Goal: Participate in discussion: Engage in conversation with other users on a specific topic

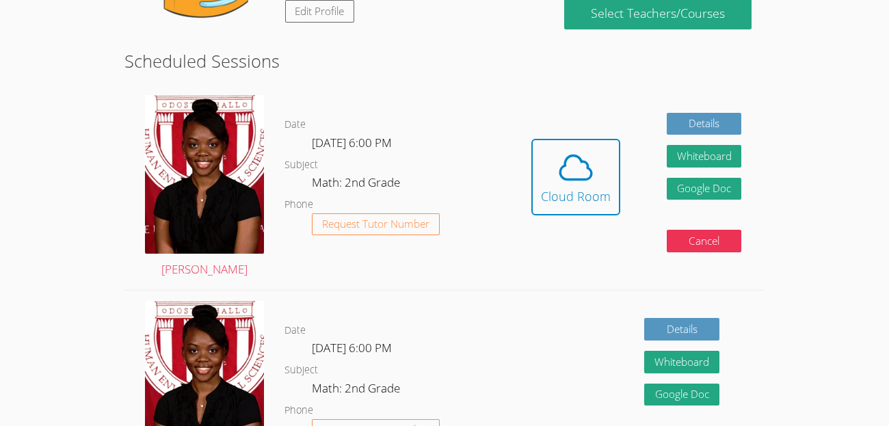
scroll to position [176, 0]
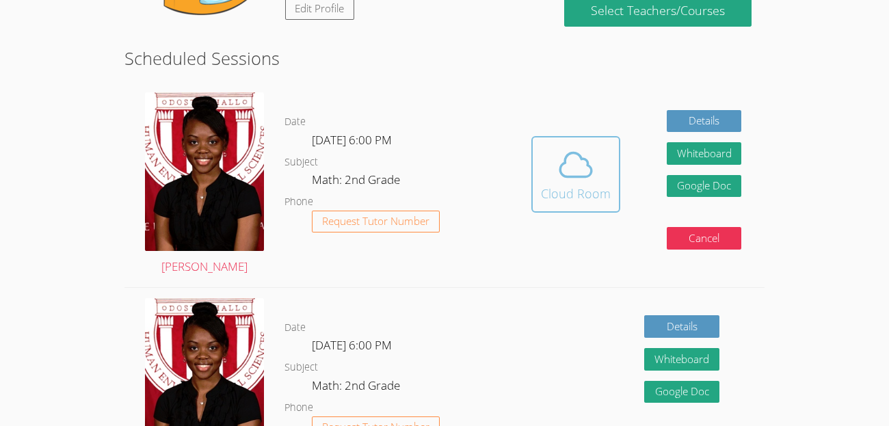
click at [579, 174] on icon at bounding box center [576, 165] width 38 height 38
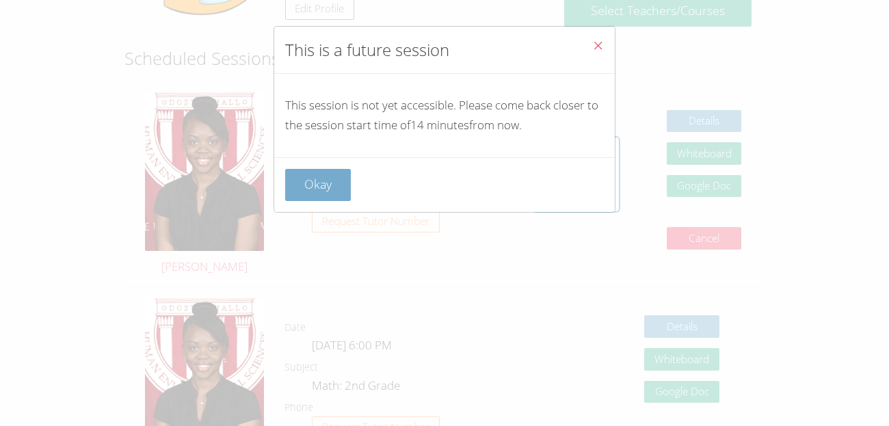
click at [332, 194] on button "Okay" at bounding box center [318, 185] width 66 height 32
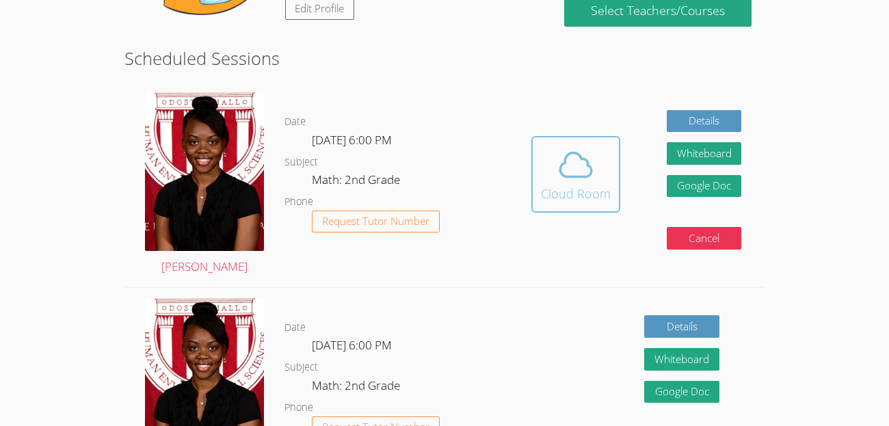
click at [562, 185] on div "Cloud Room" at bounding box center [576, 193] width 70 height 19
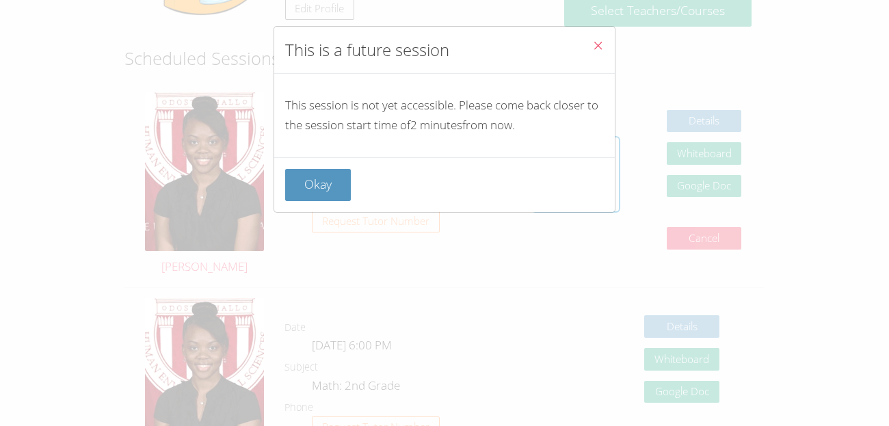
click at [395, 189] on div "Okay" at bounding box center [444, 185] width 319 height 32
click at [322, 173] on button "Okay" at bounding box center [318, 185] width 66 height 32
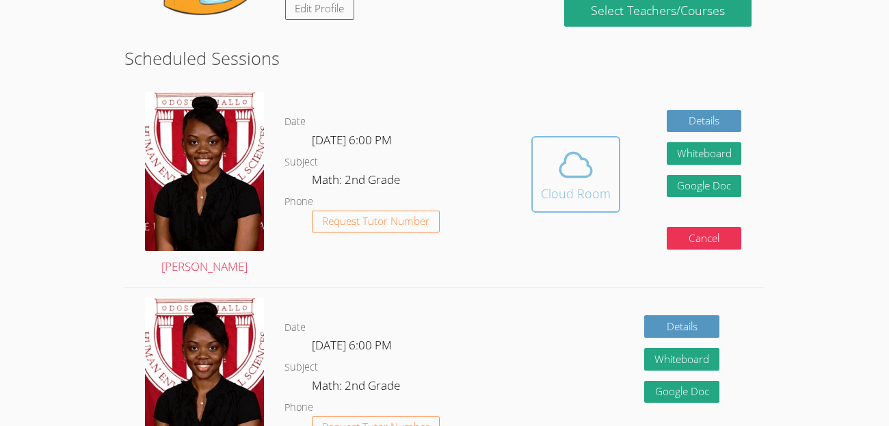
click at [568, 184] on div "Cloud Room" at bounding box center [576, 193] width 70 height 19
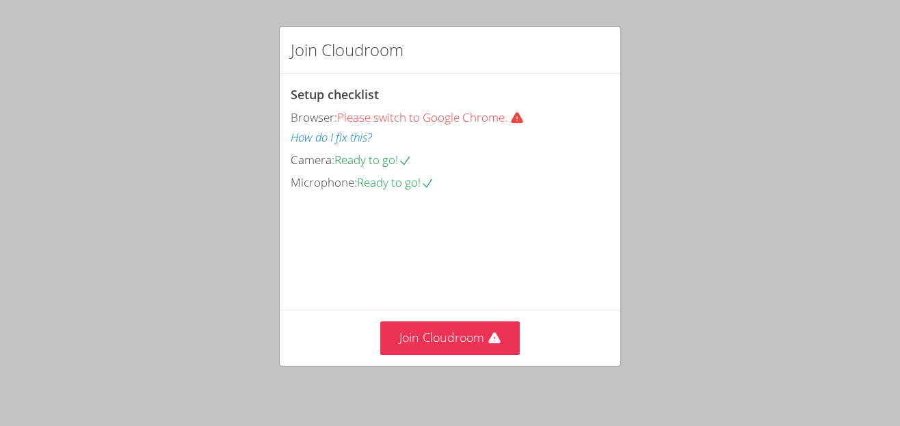
click at [518, 122] on icon at bounding box center [517, 118] width 12 height 11
click at [520, 113] on icon at bounding box center [517, 118] width 12 height 11
click at [425, 339] on button "Join Cloudroom" at bounding box center [450, 338] width 140 height 34
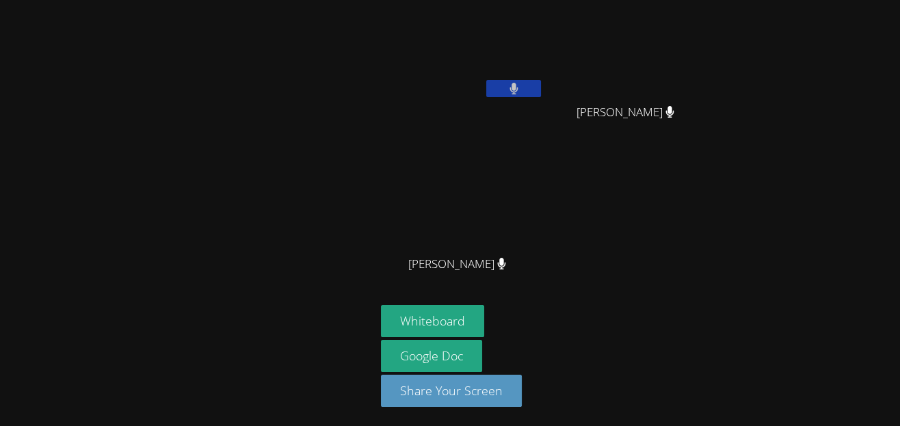
click at [667, 214] on div "[PERSON_NAME] [PERSON_NAME] [PERSON_NAME] [PERSON_NAME]" at bounding box center [546, 154] width 331 height 298
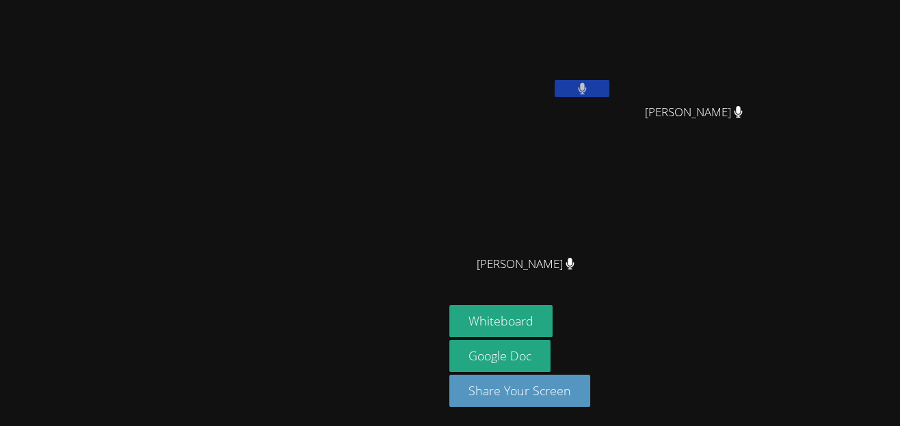
drag, startPoint x: 696, startPoint y: 80, endPoint x: 674, endPoint y: 83, distance: 22.7
click at [609, 83] on button at bounding box center [582, 88] width 55 height 17
click at [609, 85] on button at bounding box center [582, 88] width 55 height 17
click at [555, 80] on button at bounding box center [582, 88] width 55 height 17
click at [609, 86] on button at bounding box center [582, 88] width 55 height 17
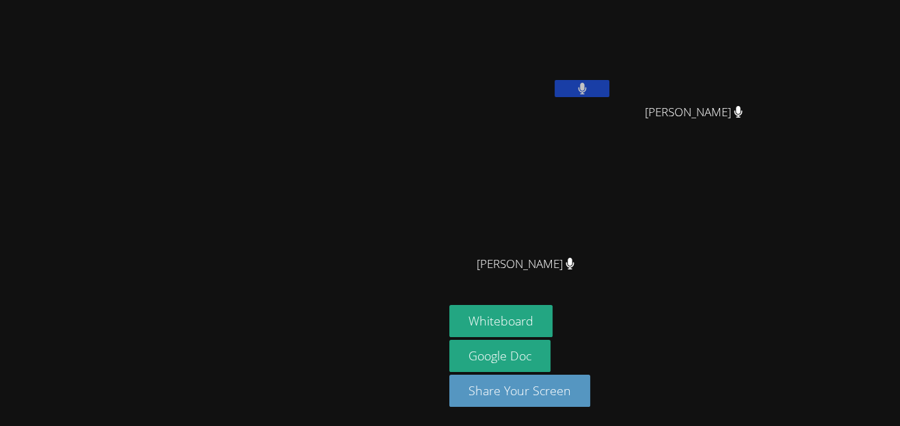
click at [609, 86] on button at bounding box center [582, 88] width 55 height 17
drag, startPoint x: 674, startPoint y: 86, endPoint x: 605, endPoint y: 140, distance: 88.2
click at [605, 140] on div "[PERSON_NAME]" at bounding box center [530, 78] width 163 height 146
click at [612, 79] on video at bounding box center [530, 51] width 163 height 92
click at [609, 80] on button at bounding box center [582, 88] width 55 height 17
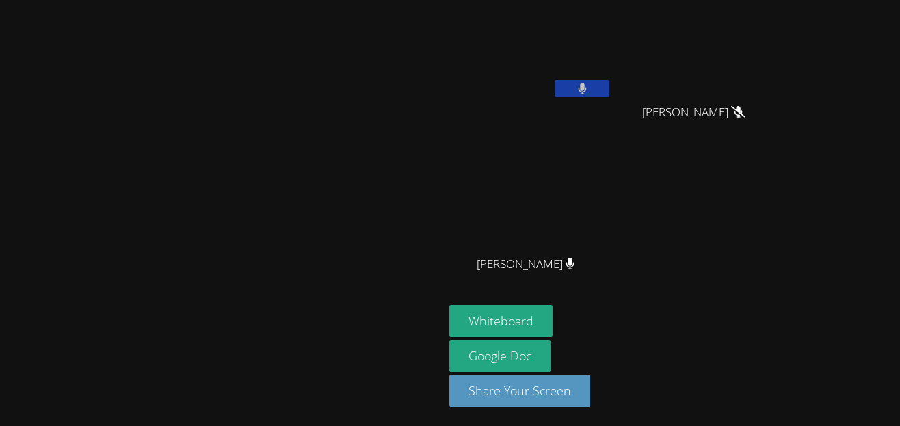
drag, startPoint x: 693, startPoint y: 80, endPoint x: 676, endPoint y: 85, distance: 18.0
click at [609, 85] on button at bounding box center [582, 88] width 55 height 17
click at [609, 89] on button at bounding box center [582, 88] width 55 height 17
click at [609, 90] on button at bounding box center [582, 88] width 55 height 17
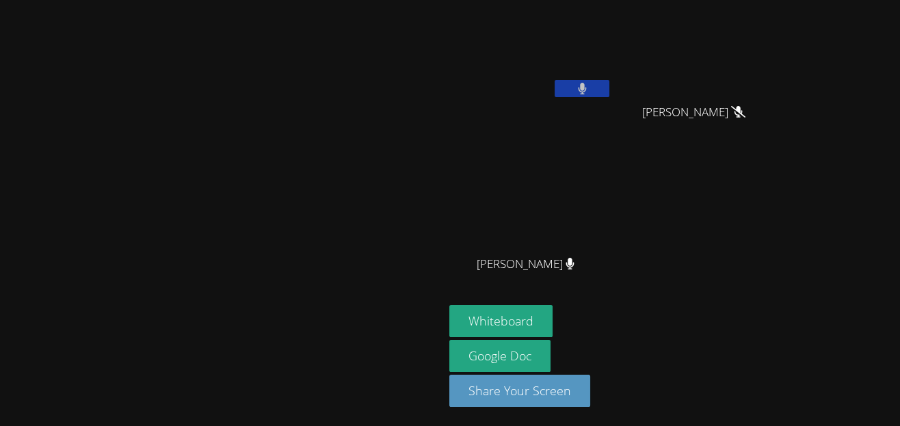
drag, startPoint x: 684, startPoint y: 90, endPoint x: 676, endPoint y: 83, distance: 10.3
click at [609, 83] on button at bounding box center [582, 88] width 55 height 17
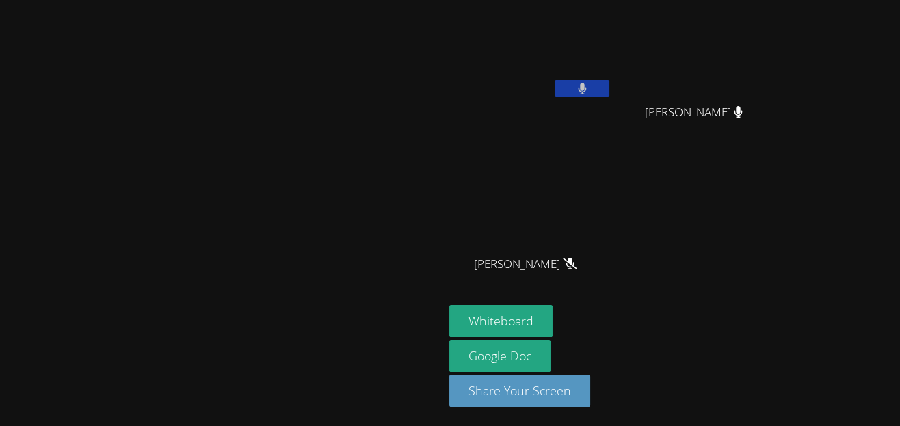
drag, startPoint x: 676, startPoint y: 83, endPoint x: 704, endPoint y: 80, distance: 28.2
click at [609, 80] on button at bounding box center [582, 88] width 55 height 17
click at [325, 152] on video at bounding box center [222, 185] width 205 height 243
click at [325, 144] on video at bounding box center [222, 185] width 205 height 243
click at [590, 83] on icon at bounding box center [582, 89] width 14 height 12
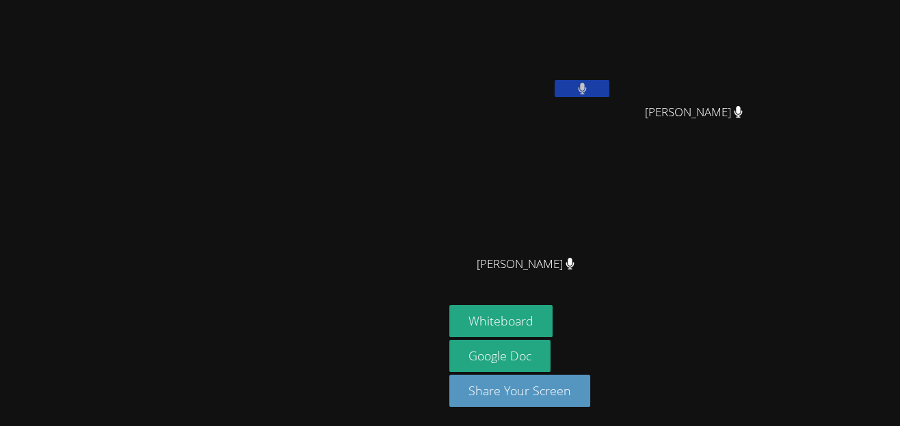
click at [555, 80] on button at bounding box center [582, 88] width 55 height 17
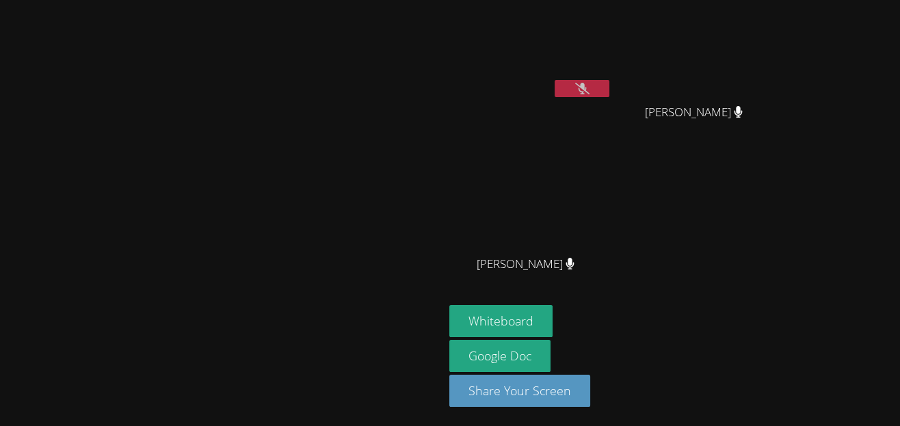
click at [555, 80] on button at bounding box center [582, 88] width 55 height 17
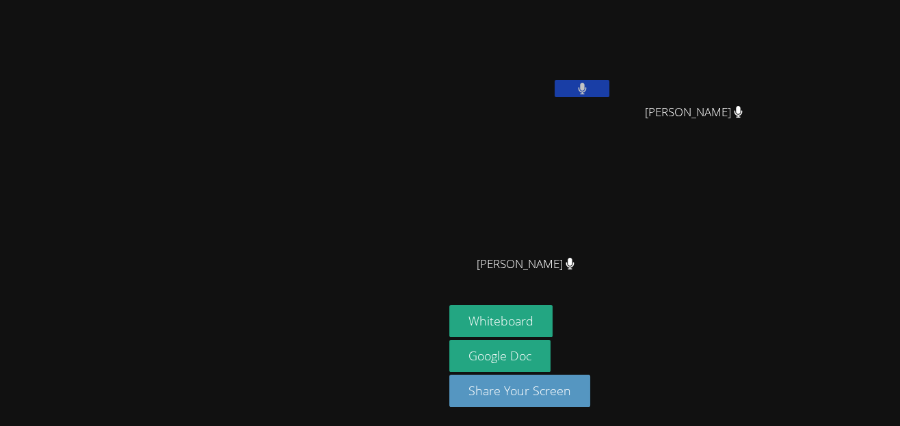
click at [555, 80] on button at bounding box center [582, 88] width 55 height 17
click at [609, 81] on button at bounding box center [582, 88] width 55 height 17
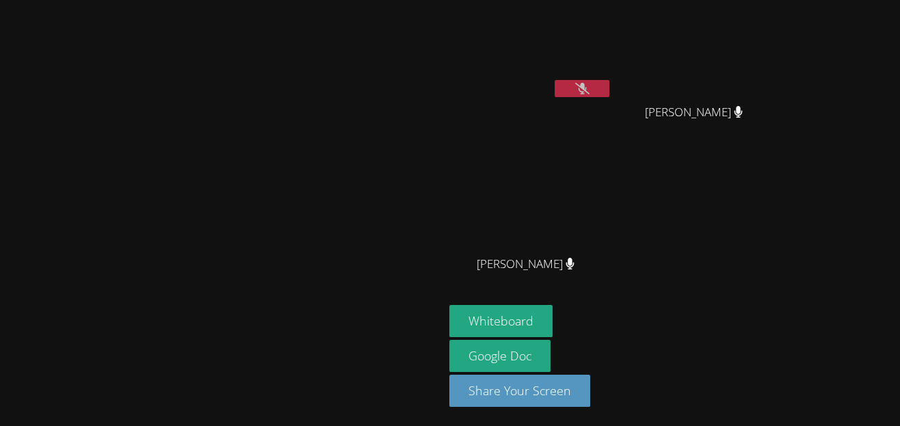
click at [555, 80] on button at bounding box center [582, 88] width 55 height 17
click at [609, 94] on button at bounding box center [582, 88] width 55 height 17
drag, startPoint x: 522, startPoint y: 114, endPoint x: 519, endPoint y: 254, distance: 140.9
drag, startPoint x: 519, startPoint y: 254, endPoint x: 773, endPoint y: 292, distance: 257.2
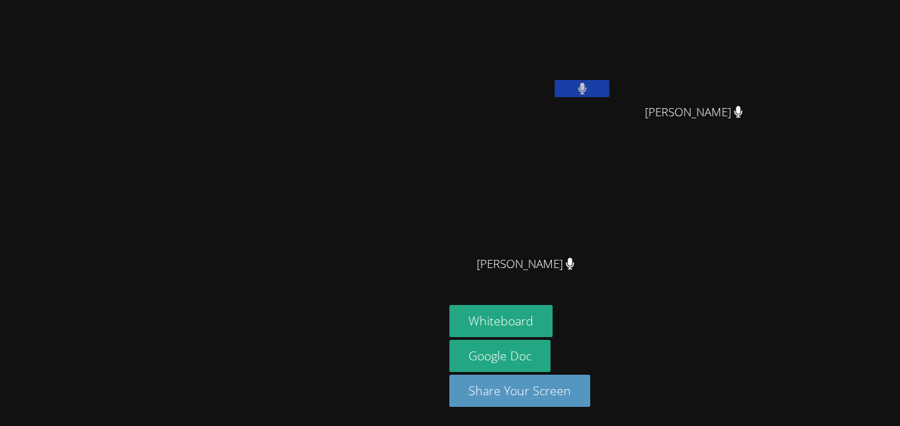
click at [773, 292] on div "[PERSON_NAME] [PERSON_NAME] [PERSON_NAME] [PERSON_NAME] [PERSON_NAME]" at bounding box center [614, 154] width 331 height 298
click at [740, 143] on div "[PERSON_NAME]" at bounding box center [699, 124] width 163 height 55
click at [737, 144] on div "[PERSON_NAME]" at bounding box center [699, 124] width 163 height 55
click at [740, 141] on div "[PERSON_NAME]" at bounding box center [699, 124] width 163 height 55
click at [738, 159] on div "[PERSON_NAME] [PERSON_NAME] [PERSON_NAME] [PERSON_NAME] [PERSON_NAME]" at bounding box center [614, 154] width 331 height 298
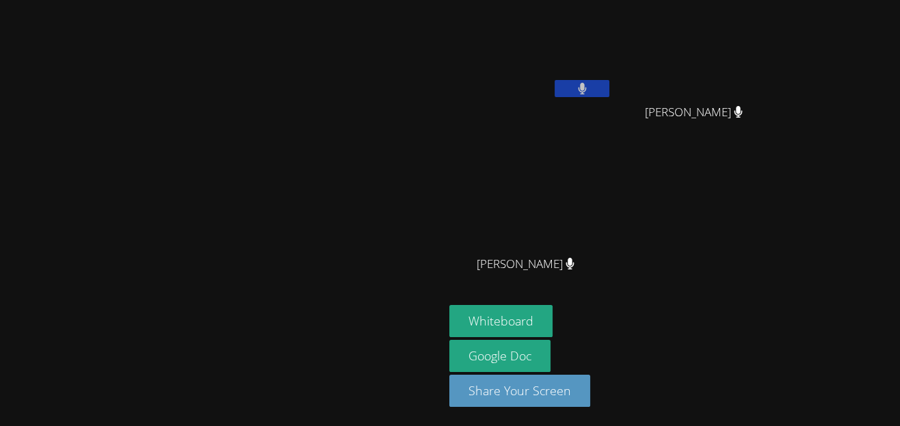
click at [741, 247] on div "[PERSON_NAME] [PERSON_NAME] [PERSON_NAME] [PERSON_NAME] [PERSON_NAME]" at bounding box center [614, 154] width 331 height 298
click at [780, 217] on div "[PERSON_NAME] [PERSON_NAME] [PERSON_NAME] [PERSON_NAME] [PERSON_NAME]" at bounding box center [614, 154] width 331 height 298
click at [609, 83] on button at bounding box center [582, 88] width 55 height 17
drag, startPoint x: 703, startPoint y: 83, endPoint x: 673, endPoint y: 84, distance: 30.1
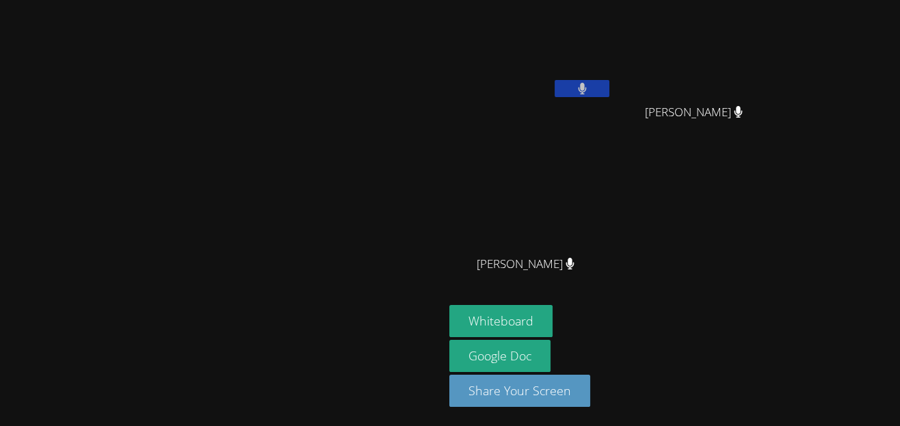
click at [609, 84] on button at bounding box center [582, 88] width 55 height 17
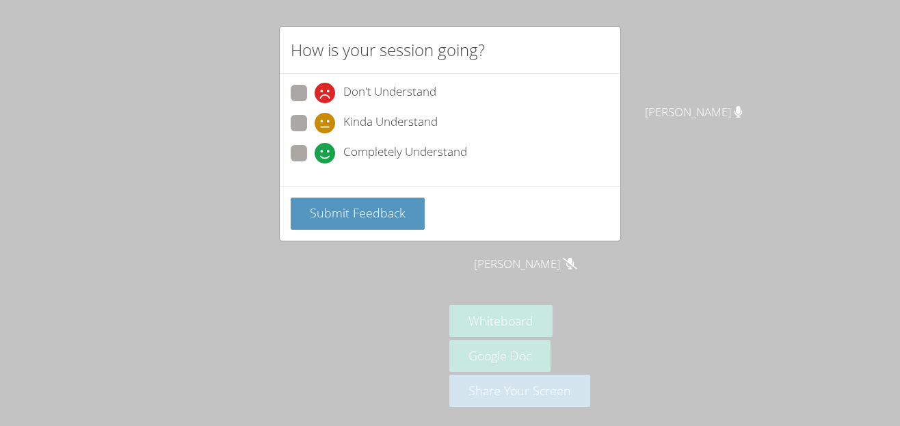
click at [323, 148] on icon at bounding box center [325, 153] width 21 height 21
click at [323, 148] on input "Completely Understand" at bounding box center [321, 151] width 12 height 12
radio input "true"
click at [364, 183] on div "Don't Understand Kinda Understand Completely Understand" at bounding box center [450, 130] width 341 height 112
click at [385, 213] on span "Submit Feedback" at bounding box center [358, 212] width 96 height 16
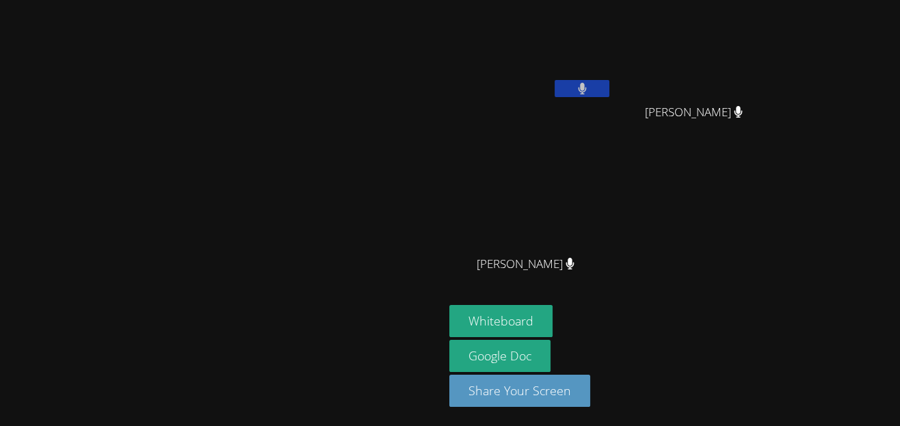
click at [325, 221] on video at bounding box center [222, 185] width 205 height 243
click at [574, 263] on span "[PERSON_NAME]" at bounding box center [526, 264] width 98 height 20
click at [612, 79] on video at bounding box center [530, 51] width 163 height 92
click at [590, 83] on icon at bounding box center [582, 89] width 14 height 12
click at [1, 255] on main "[PERSON_NAME]" at bounding box center [222, 213] width 444 height 426
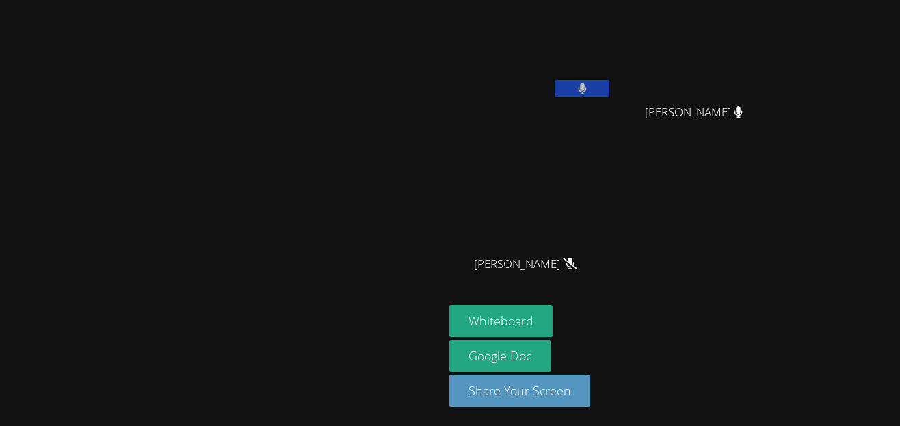
click at [609, 84] on button at bounding box center [582, 88] width 55 height 17
drag, startPoint x: 708, startPoint y: 84, endPoint x: 674, endPoint y: 78, distance: 34.7
click at [612, 78] on video at bounding box center [530, 51] width 163 height 92
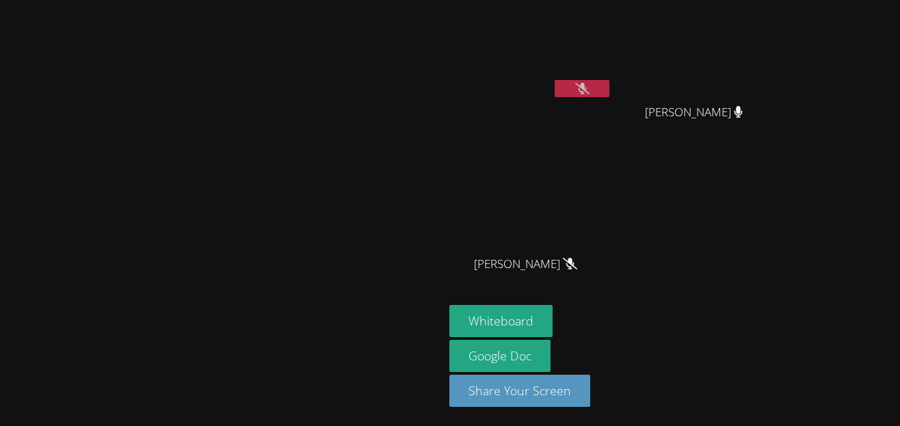
click at [612, 78] on video at bounding box center [530, 51] width 163 height 92
click at [609, 81] on button at bounding box center [582, 88] width 55 height 17
